Goal: Information Seeking & Learning: Learn about a topic

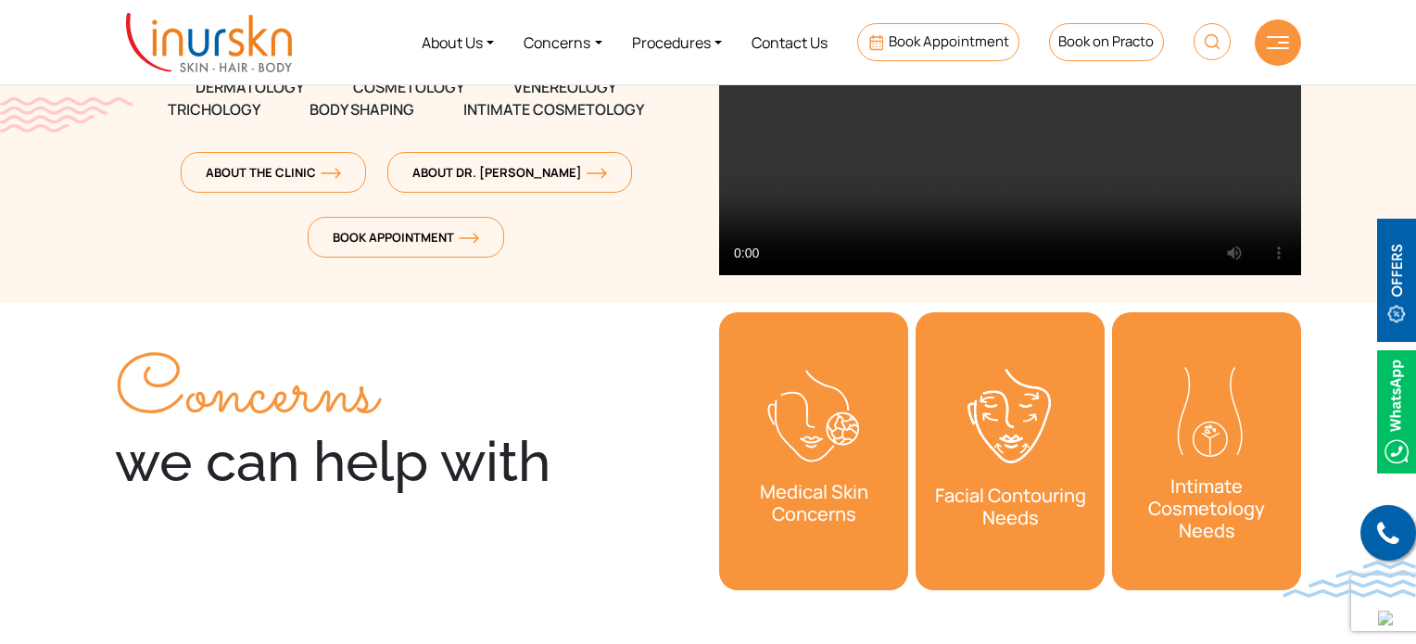
scroll to position [371, 0]
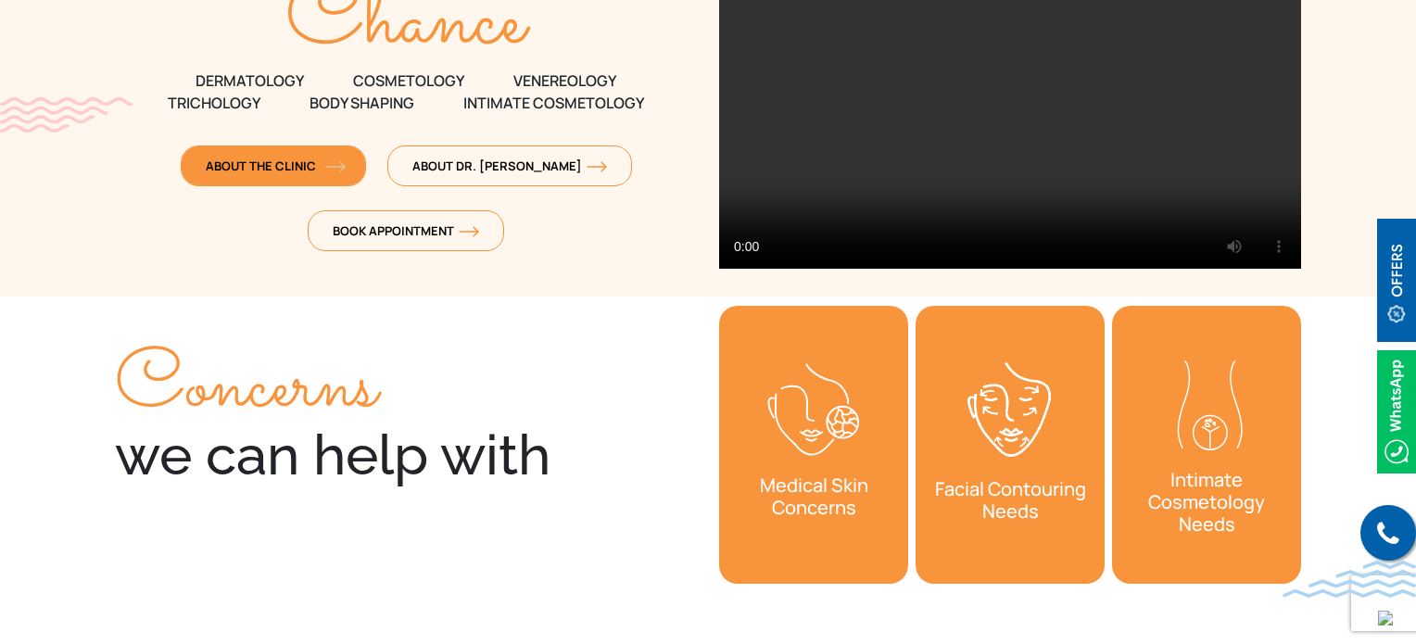
click at [335, 154] on link "About The Clinic" at bounding box center [273, 165] width 185 height 41
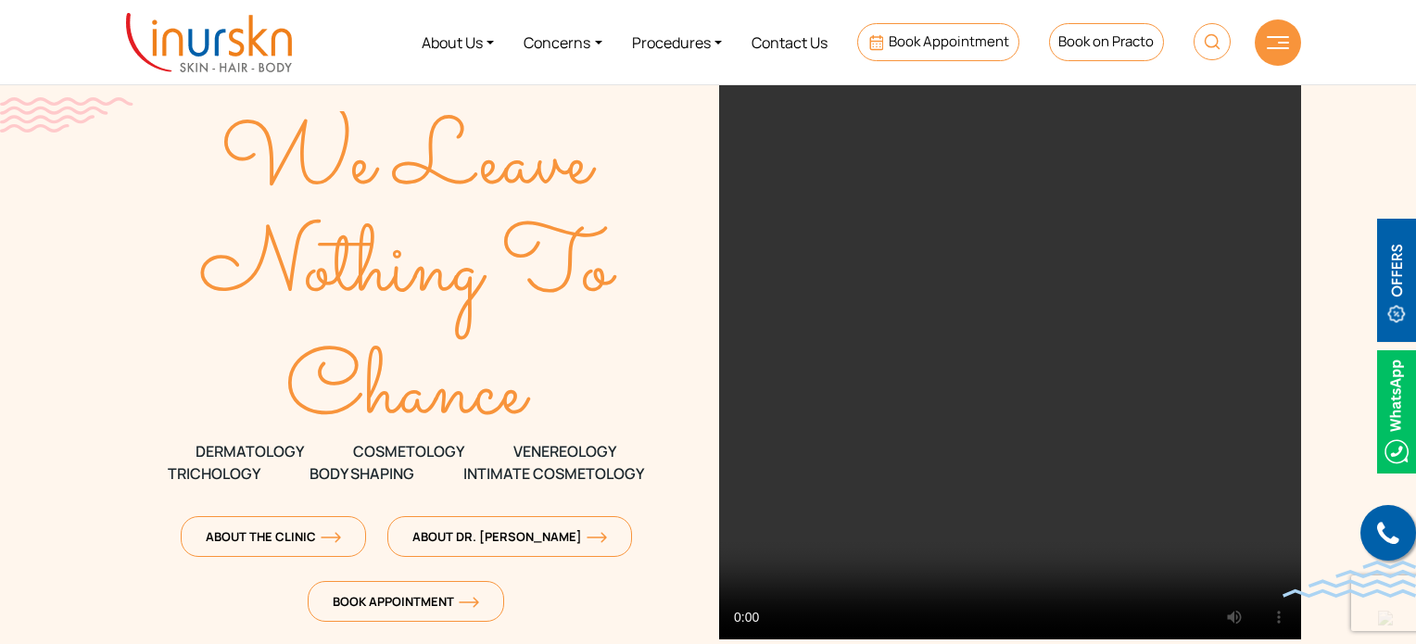
scroll to position [371, 0]
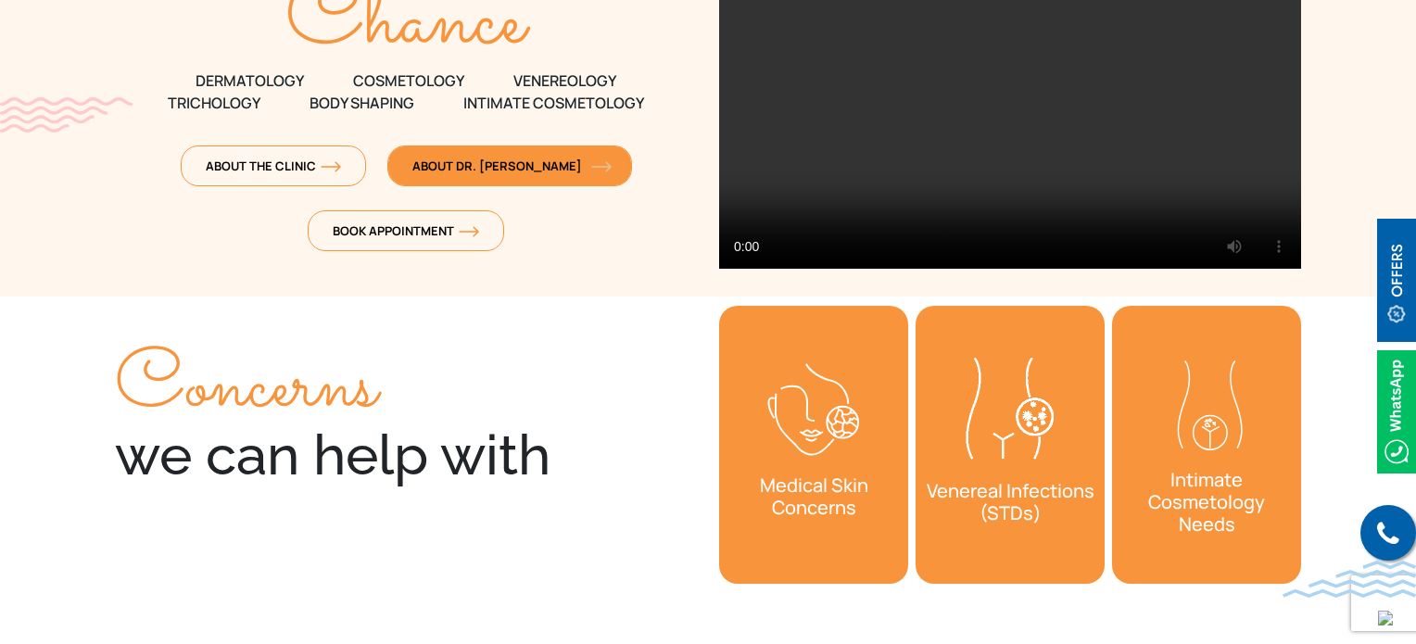
click at [591, 162] on img at bounding box center [601, 166] width 20 height 11
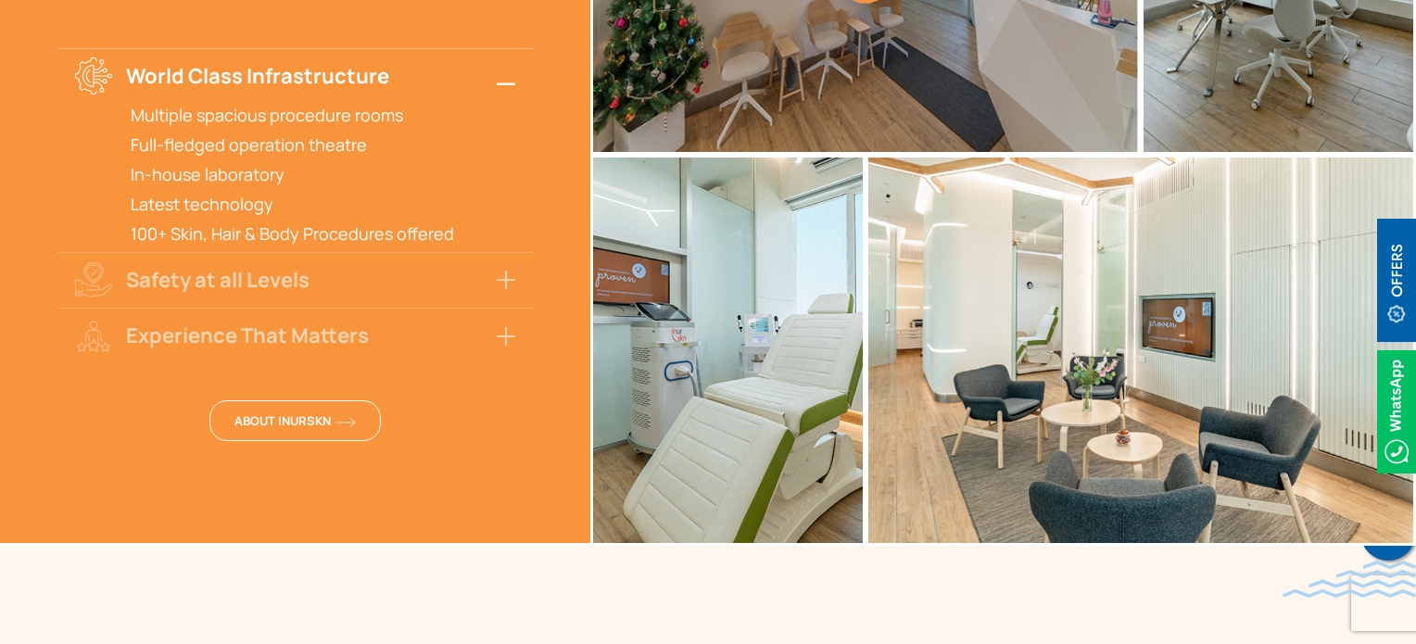
scroll to position [4077, 0]
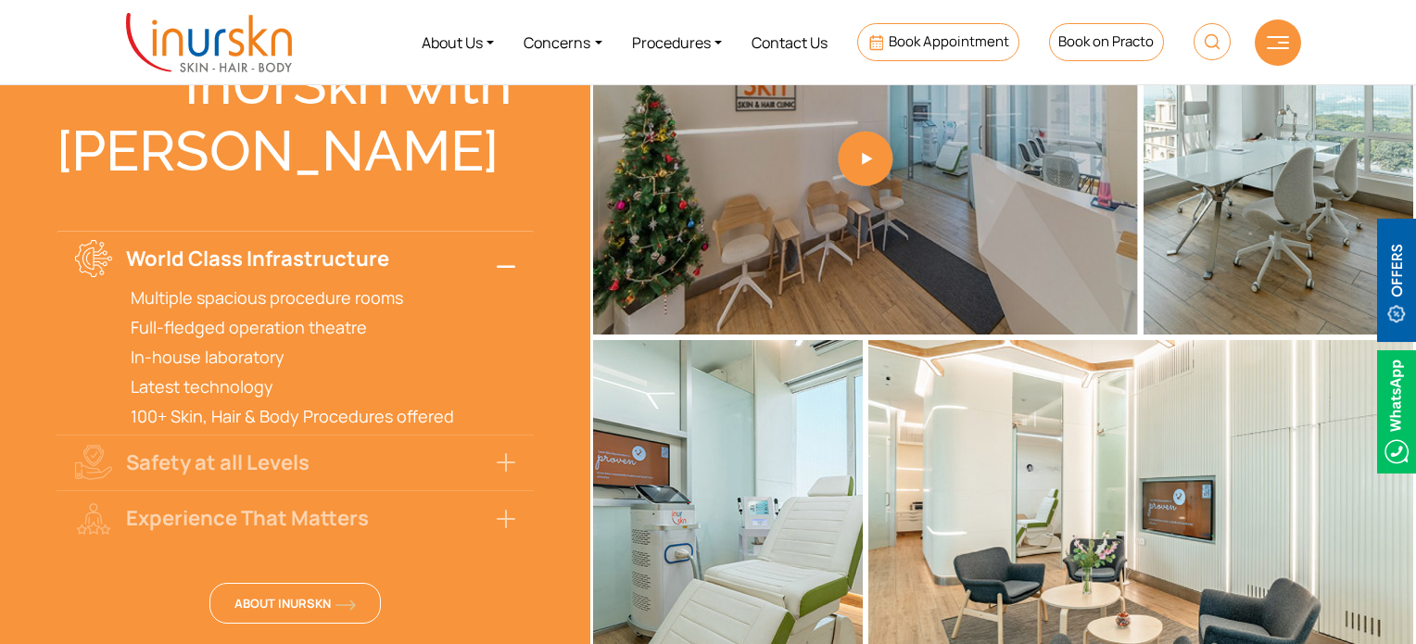
drag, startPoint x: 134, startPoint y: 120, endPoint x: 456, endPoint y: 121, distance: 321.5
click at [456, 121] on div "[PERSON_NAME]" at bounding box center [295, 151] width 477 height 67
copy div "Sejal Saheta"
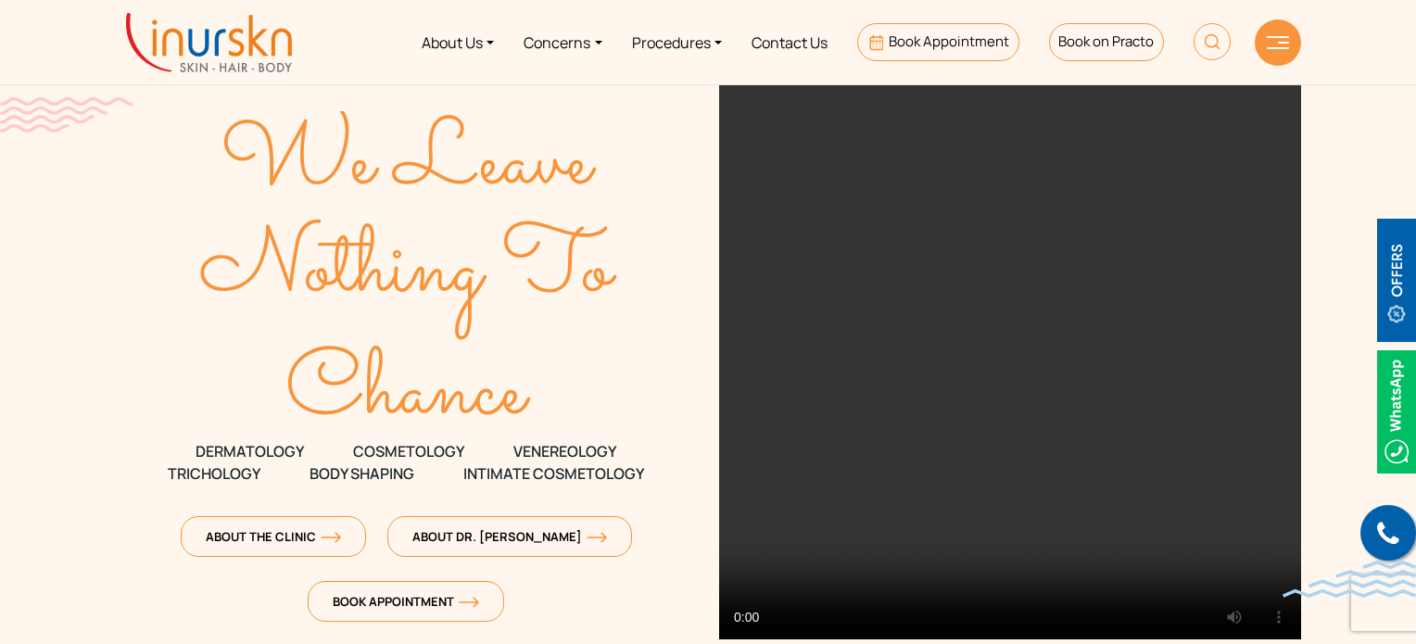
scroll to position [278, 0]
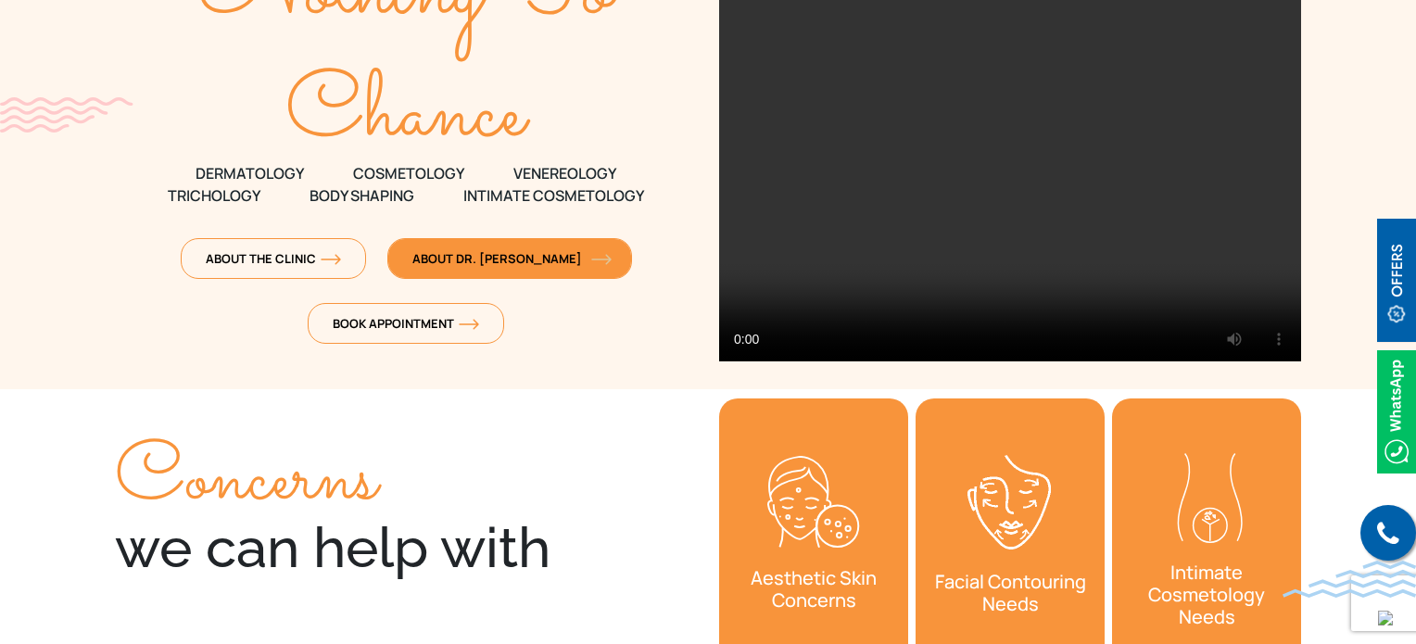
click at [543, 261] on span "About Dr. [PERSON_NAME]" at bounding box center [509, 258] width 195 height 17
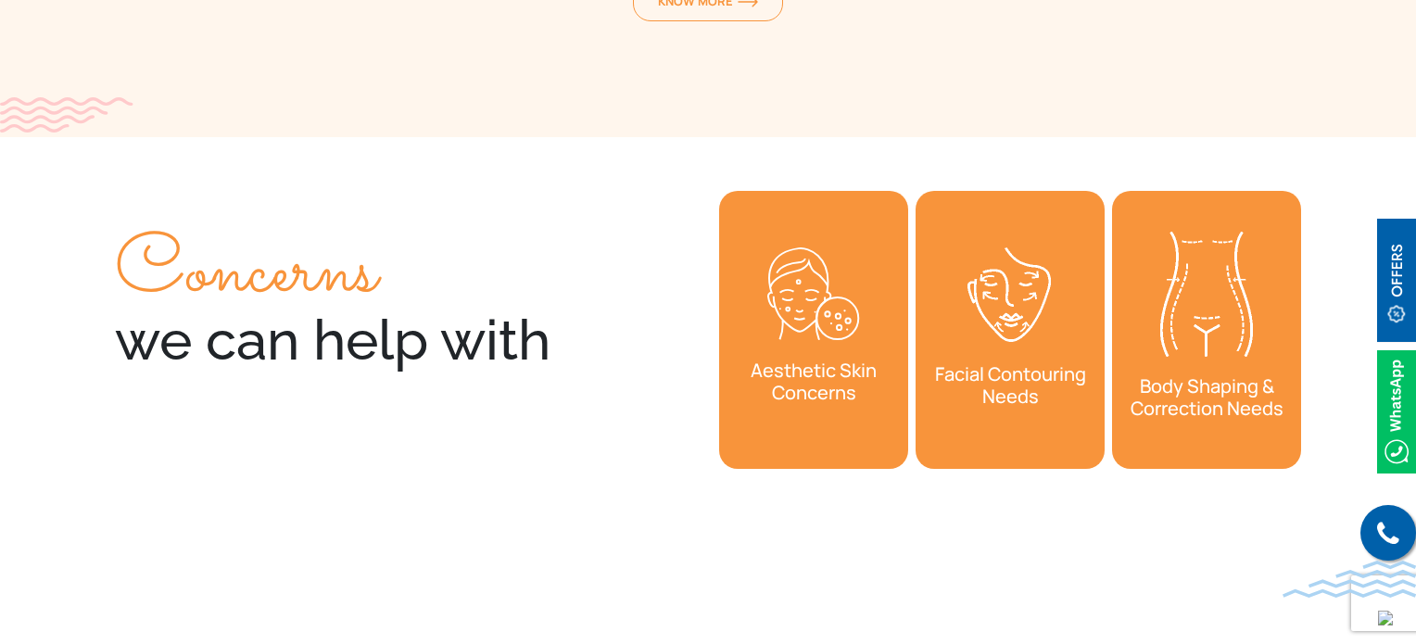
scroll to position [6023, 0]
